Goal: Information Seeking & Learning: Learn about a topic

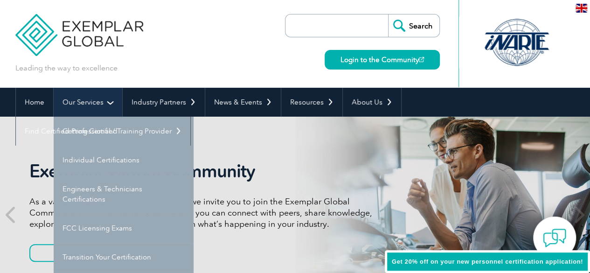
click at [89, 99] on link "Our Services" at bounding box center [88, 102] width 69 height 29
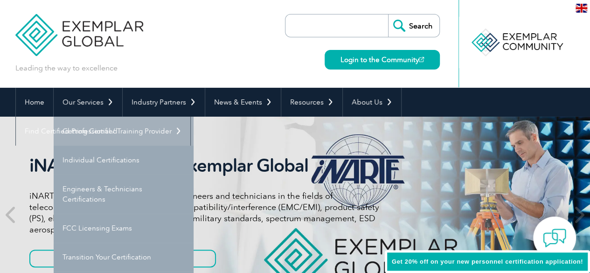
click at [95, 129] on link "Getting Certified" at bounding box center [124, 131] width 140 height 29
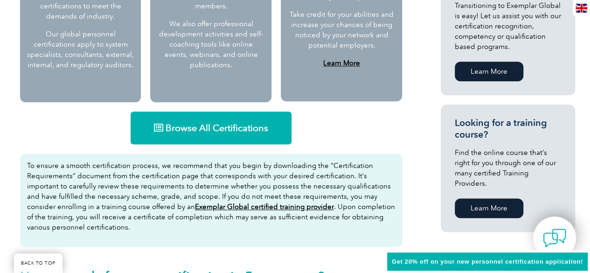
scroll to position [561, 0]
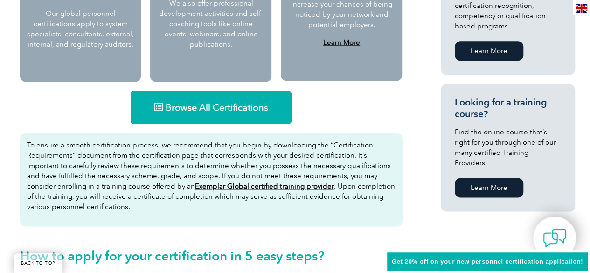
click at [224, 112] on span "Browse All Certifications" at bounding box center [217, 107] width 103 height 9
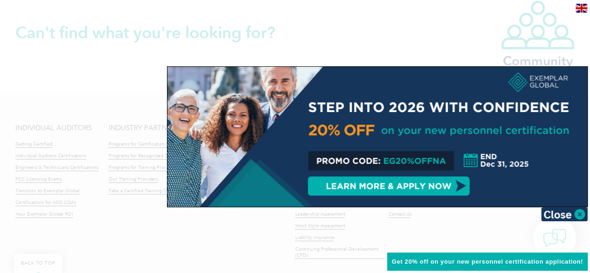
scroll to position [1307, 0]
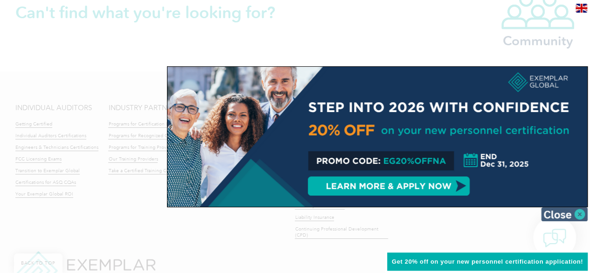
click at [561, 215] on img at bounding box center [564, 214] width 47 height 14
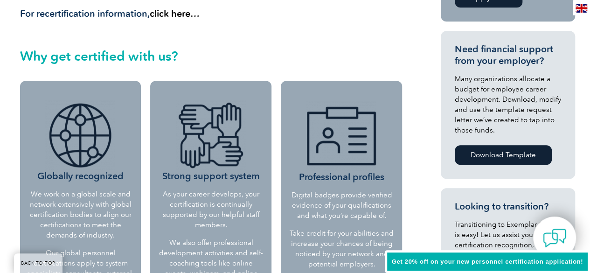
scroll to position [327, 0]
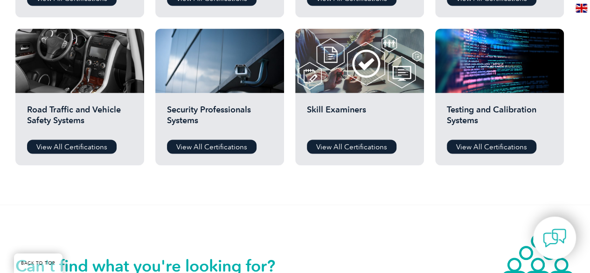
scroll to position [793, 0]
